Goal: Information Seeking & Learning: Learn about a topic

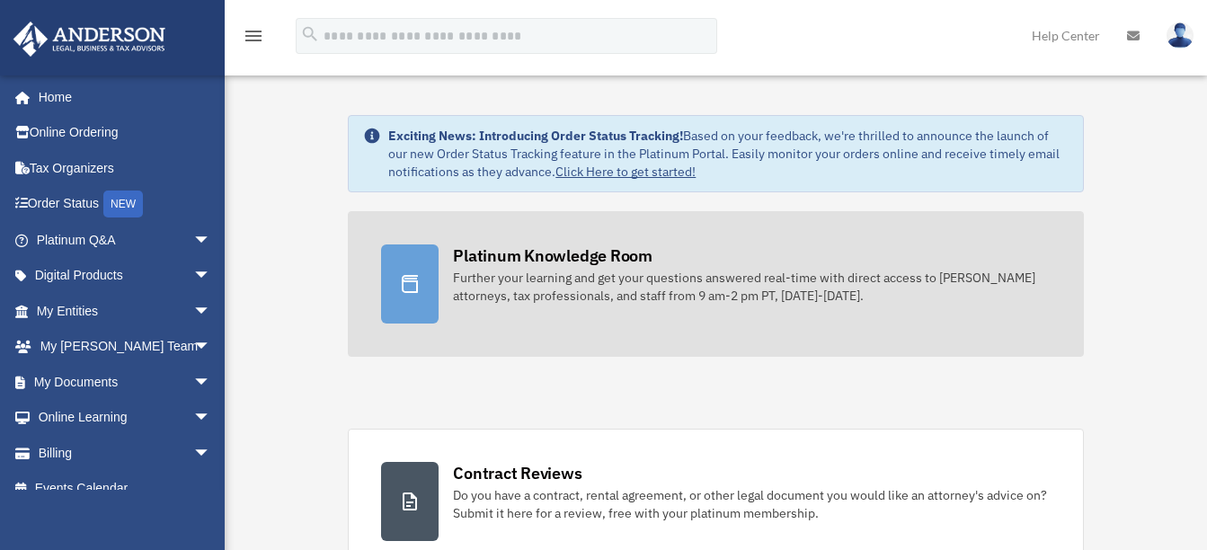
click at [630, 265] on div "Platinum Knowledge Room" at bounding box center [553, 255] width 200 height 22
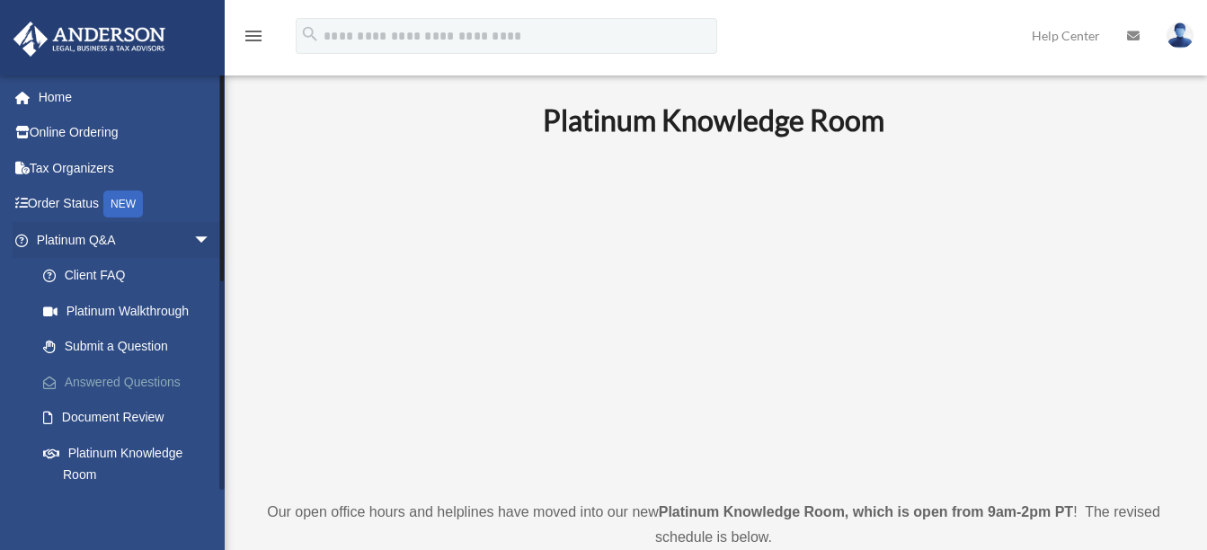
click at [122, 380] on link "Answered Questions" at bounding box center [131, 382] width 213 height 36
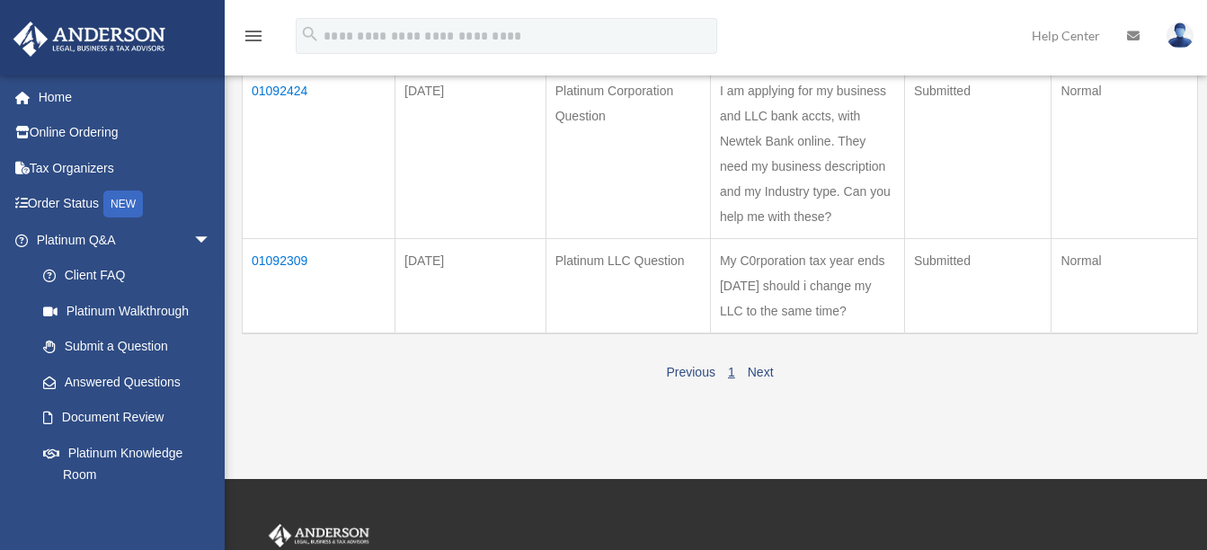
scroll to position [270, 0]
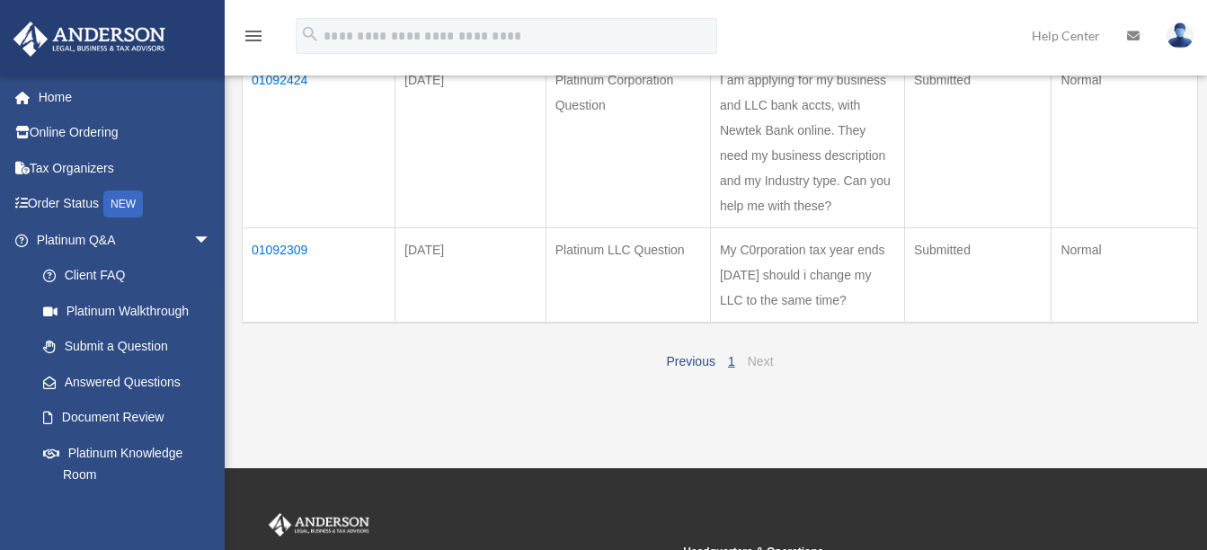
click at [762, 360] on link "Next" at bounding box center [761, 361] width 26 height 14
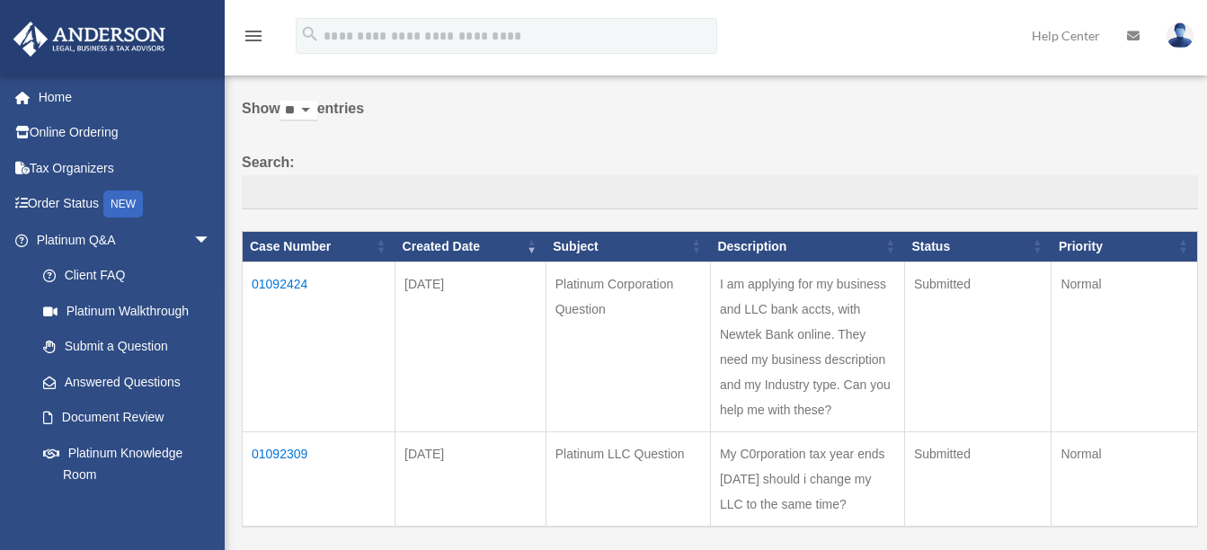
scroll to position [180, 0]
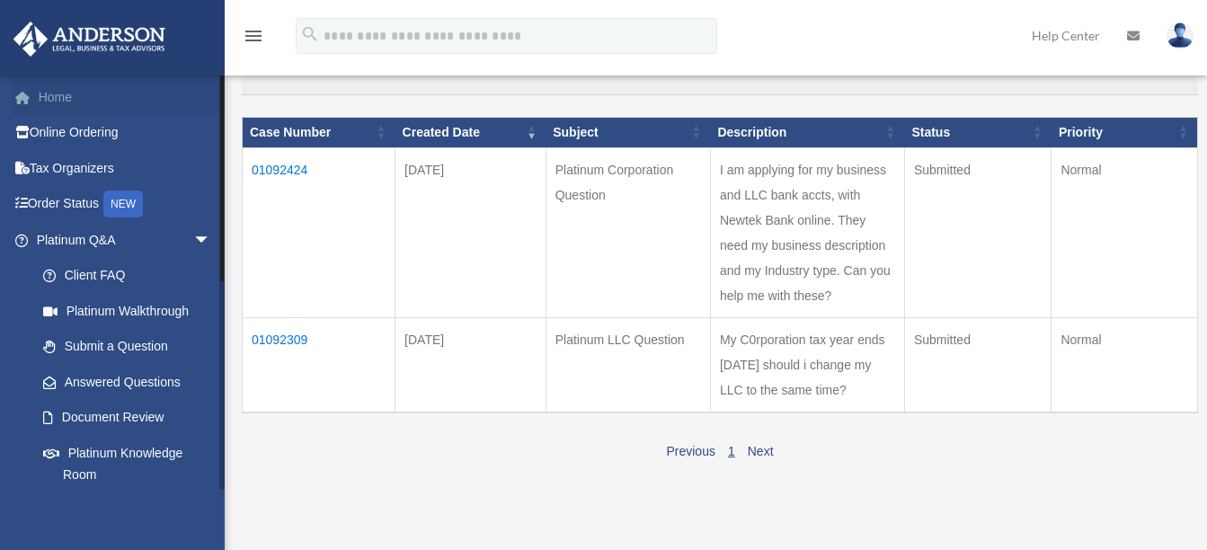
click at [58, 99] on link "Home" at bounding box center [126, 97] width 226 height 36
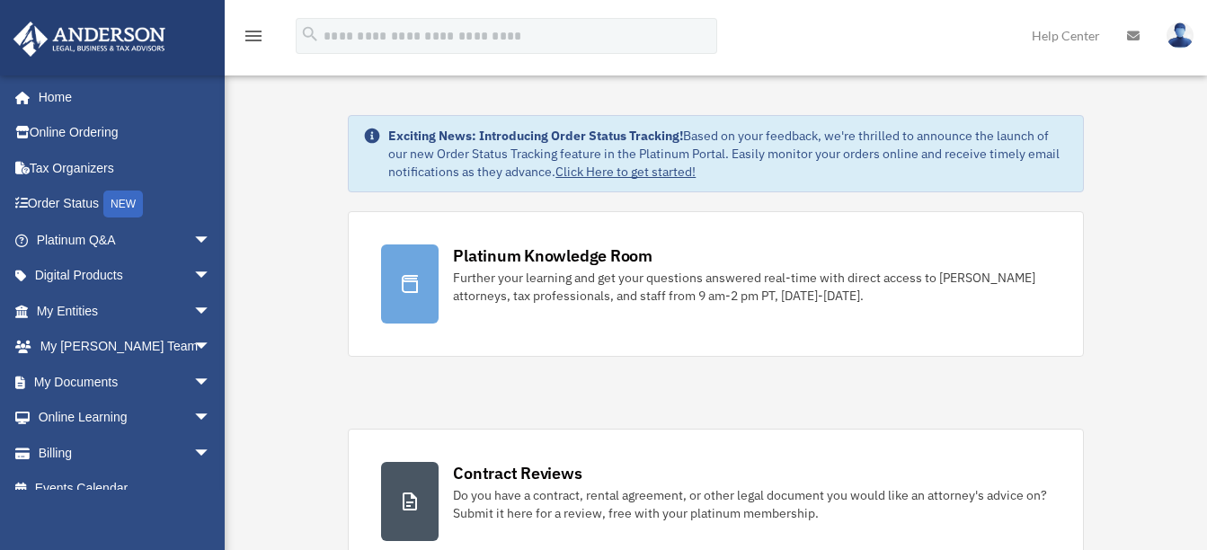
click at [1067, 34] on link "Help Center" at bounding box center [1065, 35] width 95 height 71
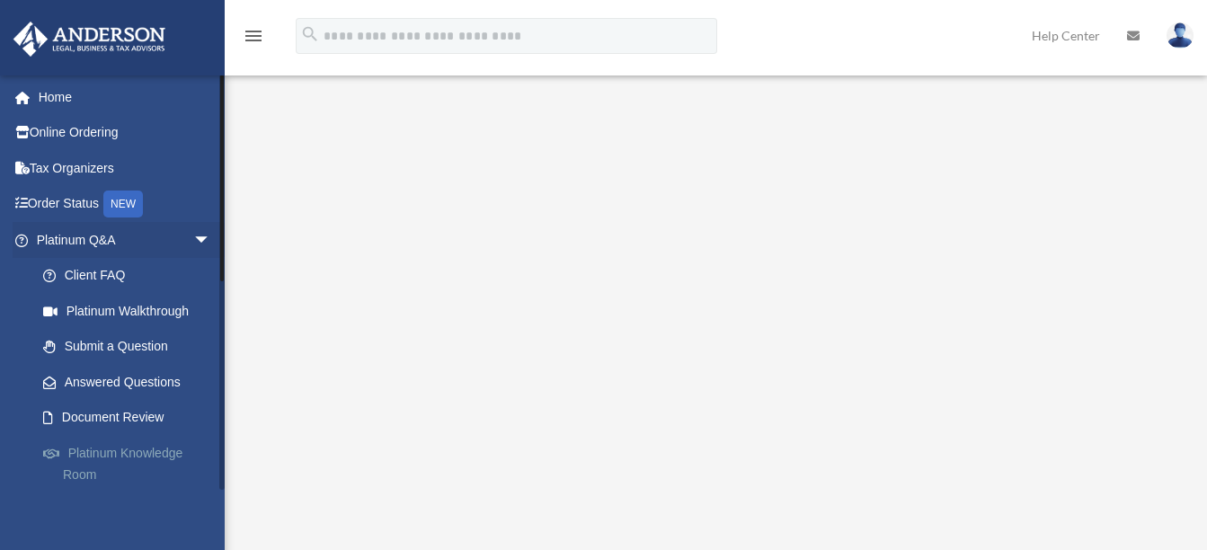
click at [108, 458] on link "Platinum Knowledge Room" at bounding box center [131, 464] width 213 height 58
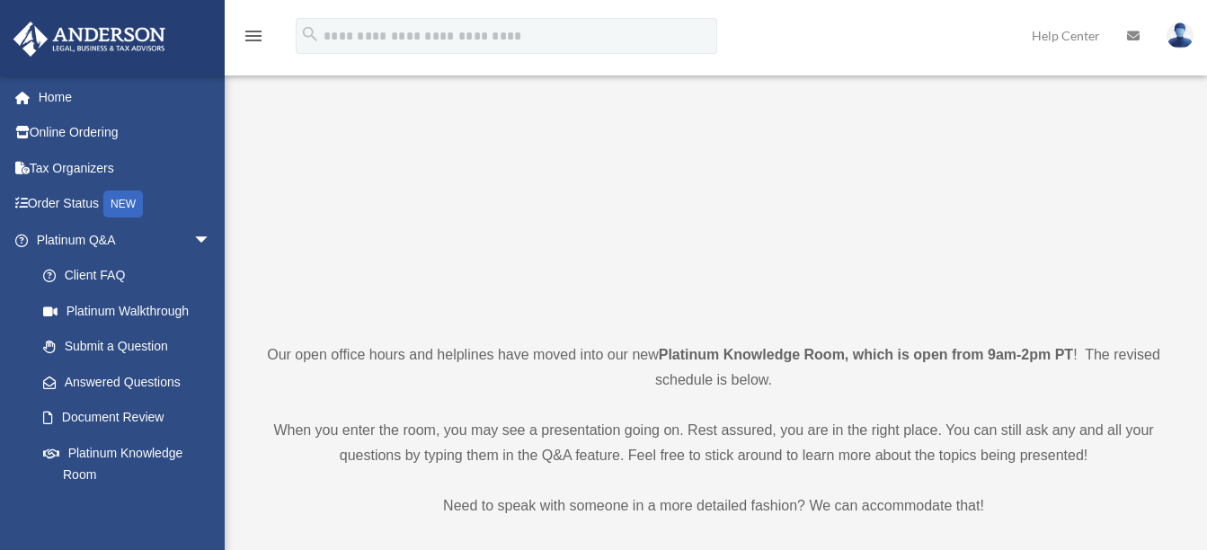
scroll to position [180, 0]
